Goal: Register for event/course

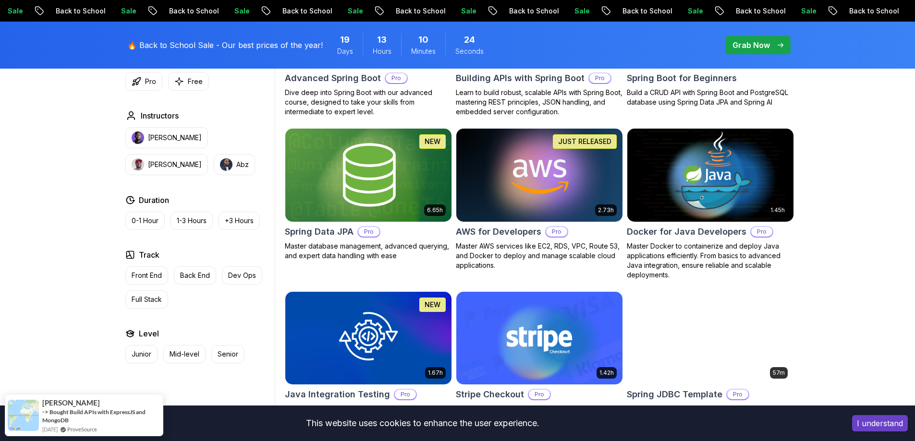
scroll to position [288, 0]
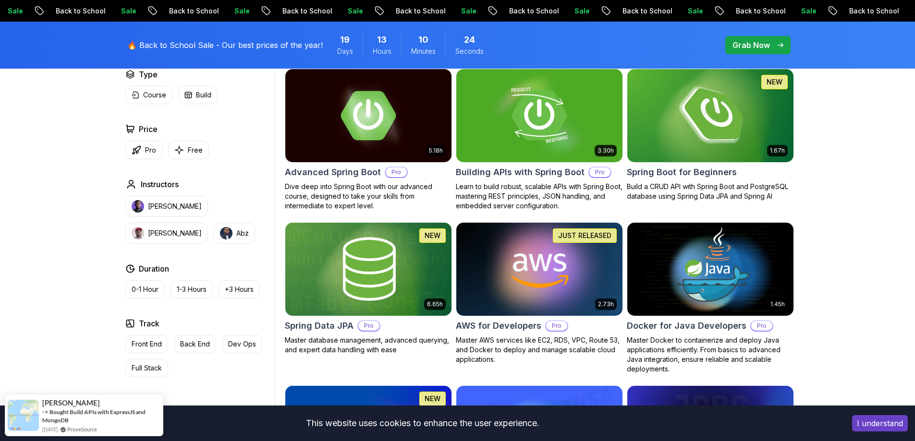
click at [704, 129] on img at bounding box center [710, 116] width 174 height 98
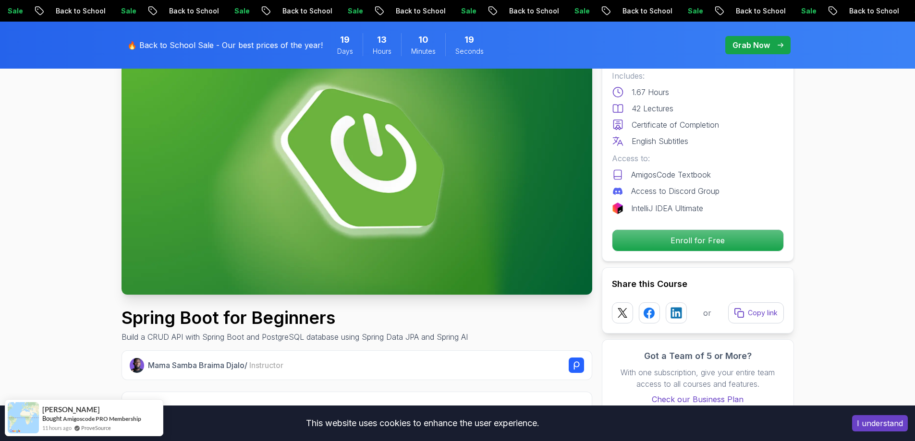
scroll to position [48, 0]
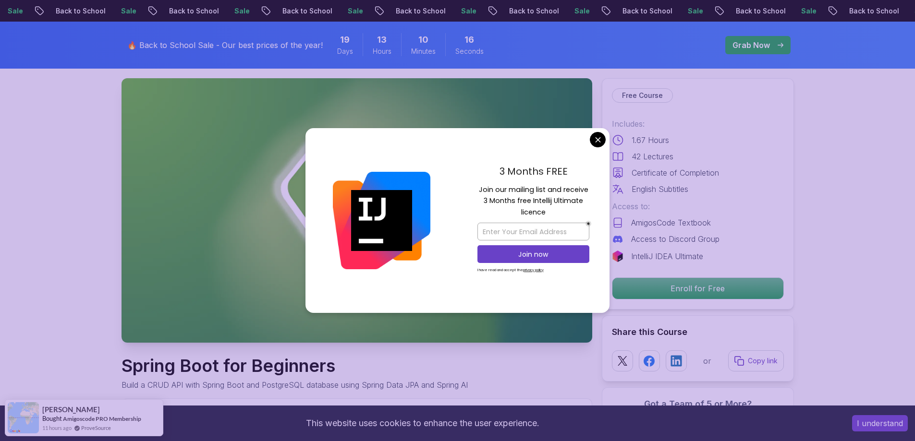
click at [605, 144] on div "3 Months FREE Join our mailing list and receive 3 Months free Intellij Ultimate…" at bounding box center [533, 220] width 152 height 185
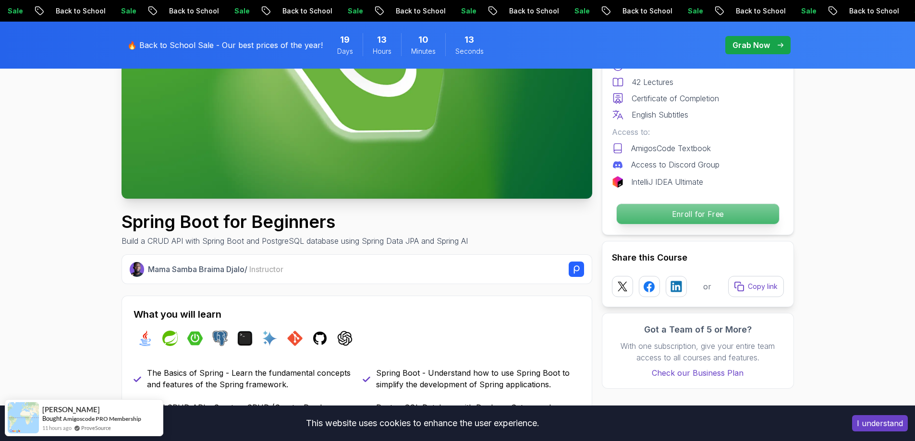
click at [667, 208] on p "Enroll for Free" at bounding box center [697, 214] width 162 height 20
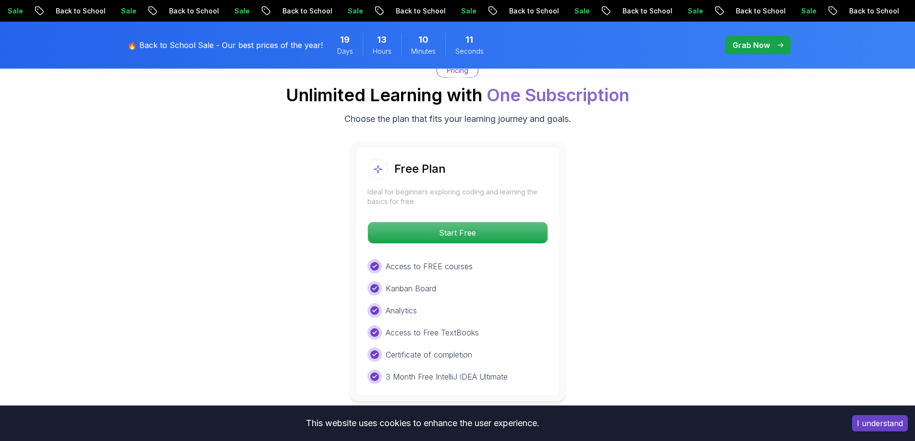
scroll to position [1955, 0]
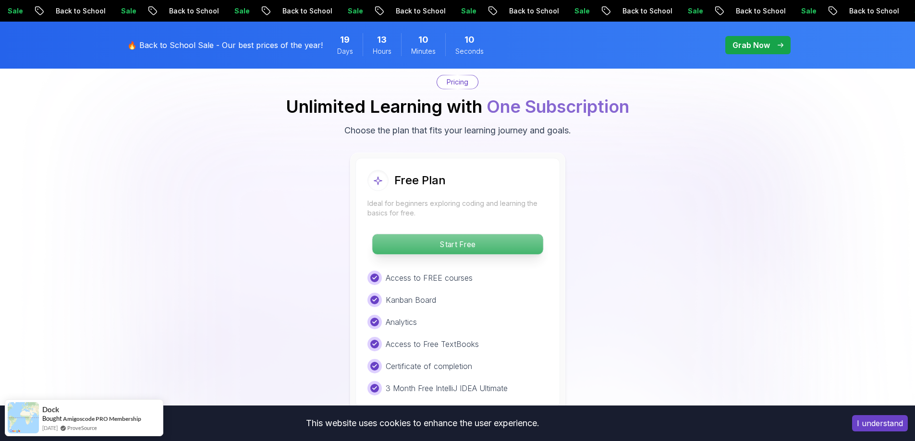
click at [493, 234] on p "Start Free" at bounding box center [457, 244] width 171 height 20
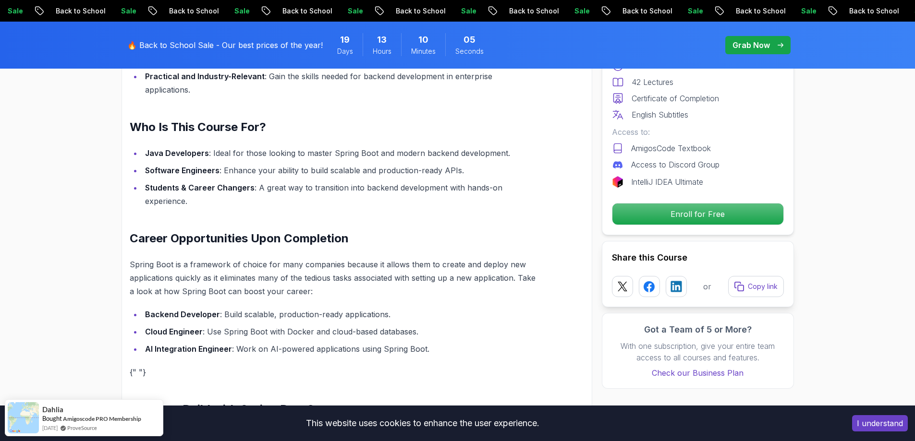
scroll to position [817, 0]
